Goal: Information Seeking & Learning: Check status

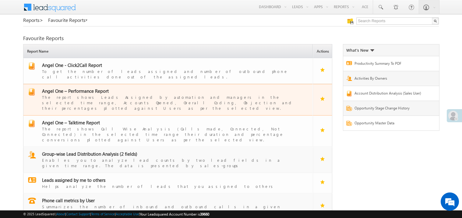
click at [86, 88] on span "Angel One – Performance Report" at bounding box center [75, 91] width 67 height 6
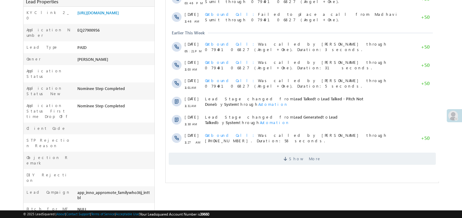
scroll to position [146, 0]
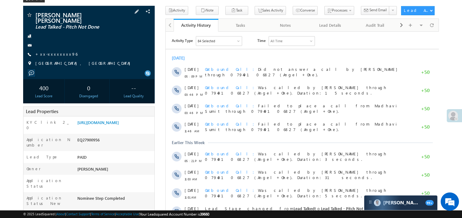
click at [147, 42] on div at bounding box center [88, 45] width 125 height 6
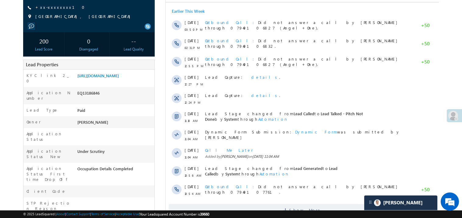
scroll to position [85, 0]
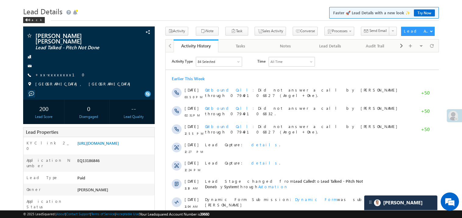
scroll to position [12, 0]
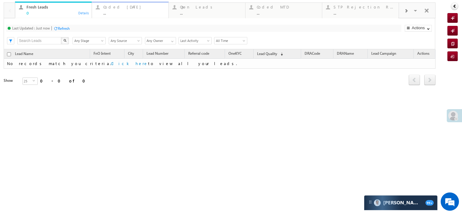
click at [125, 11] on div "..." at bounding box center [133, 13] width 61 height 5
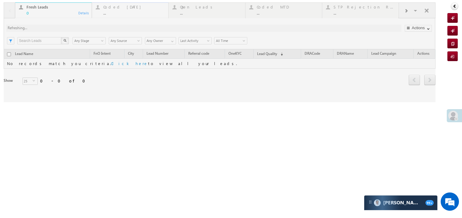
click at [125, 11] on div at bounding box center [220, 52] width 432 height 100
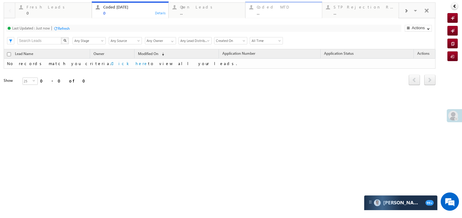
click at [275, 11] on div "..." at bounding box center [287, 13] width 61 height 5
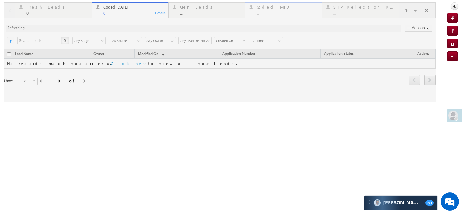
click at [275, 10] on div at bounding box center [220, 52] width 432 height 100
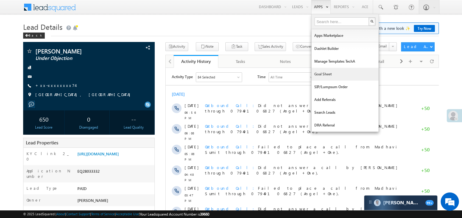
click at [324, 73] on link "Goal Sheet" at bounding box center [344, 74] width 67 height 13
